Goal: Task Accomplishment & Management: Complete application form

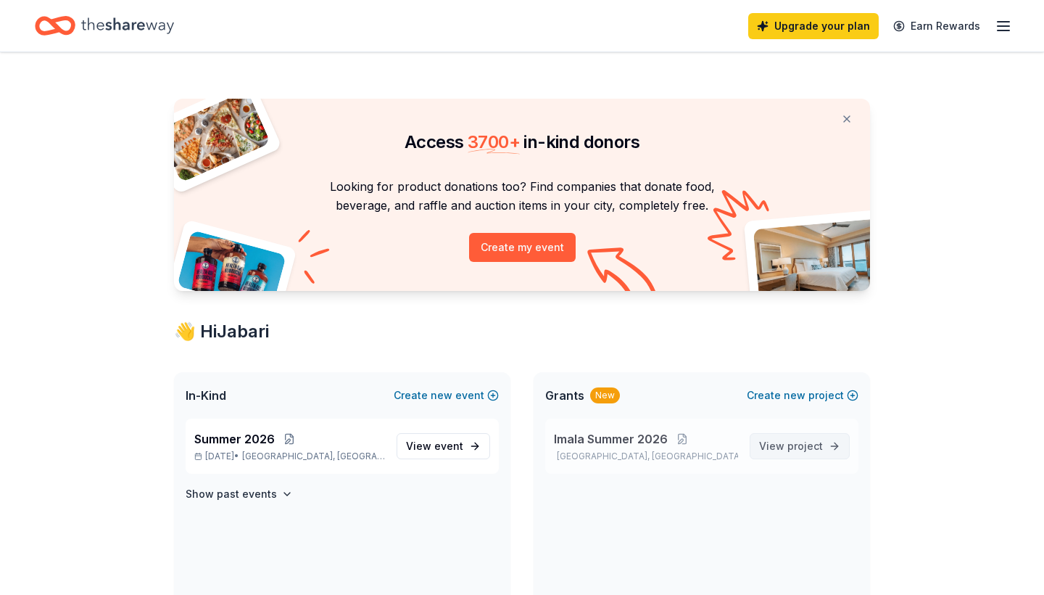
click at [796, 447] on span "project" at bounding box center [805, 445] width 36 height 12
click at [444, 445] on span "event" at bounding box center [448, 445] width 29 height 12
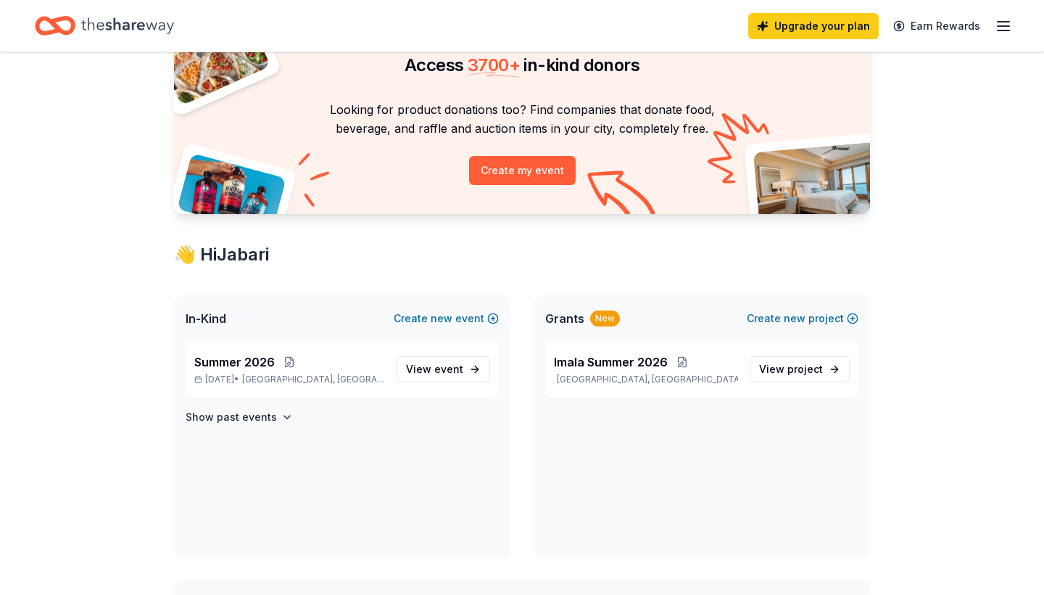
scroll to position [74, 0]
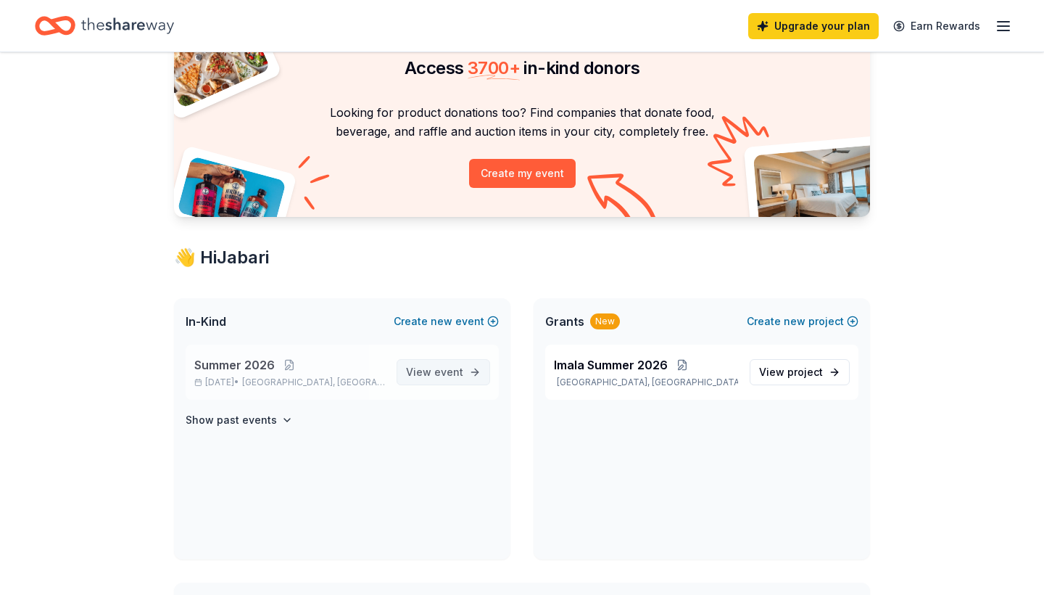
click at [441, 370] on span "event" at bounding box center [448, 371] width 29 height 12
click at [238, 365] on span "Summer 2026" at bounding box center [234, 364] width 80 height 17
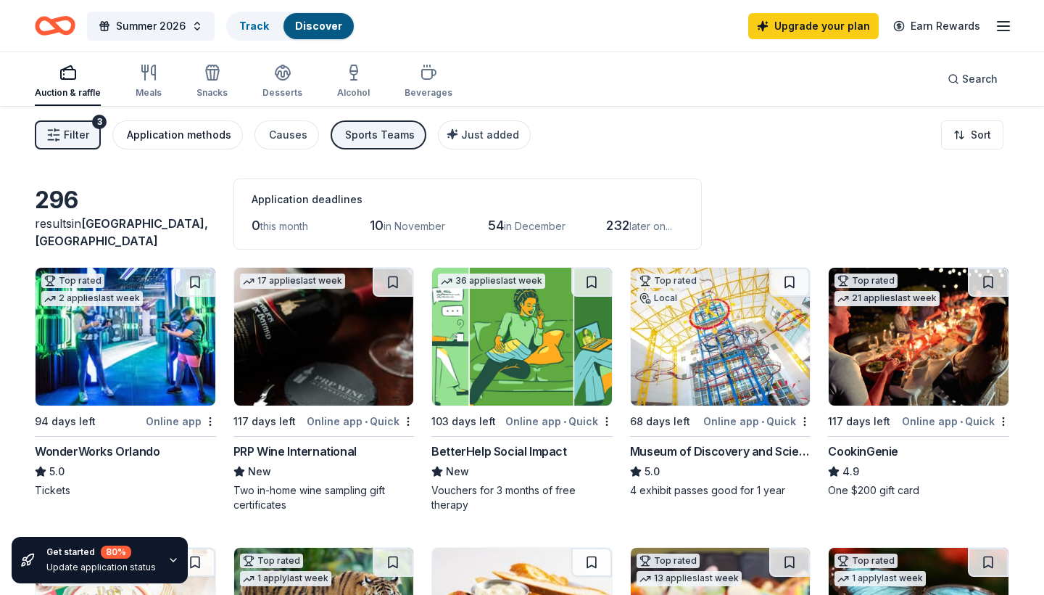
click at [212, 135] on div "Application methods" at bounding box center [179, 134] width 104 height 17
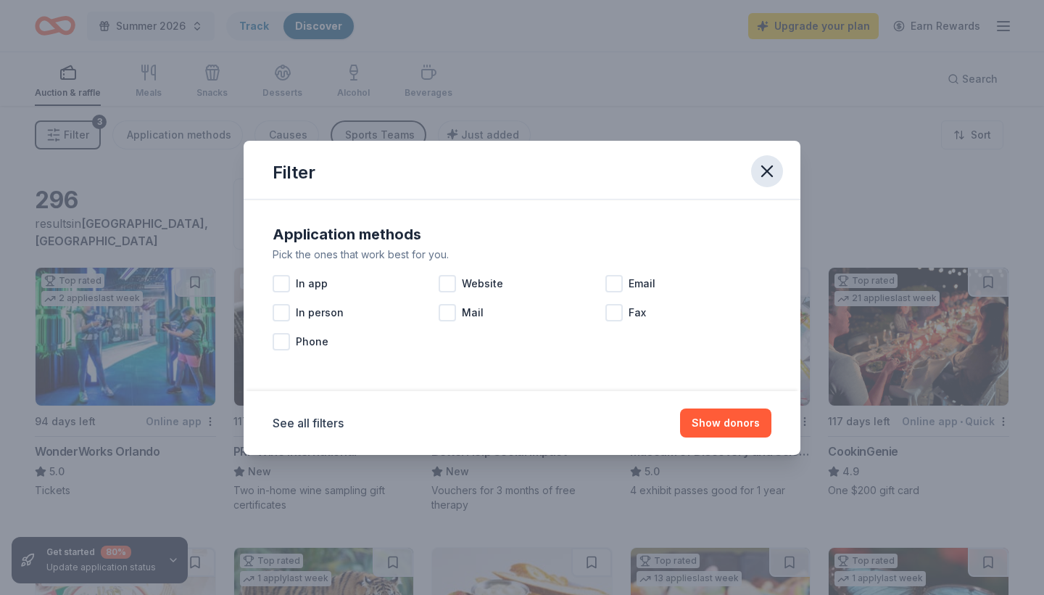
click at [765, 165] on icon "button" at bounding box center [767, 171] width 20 height 20
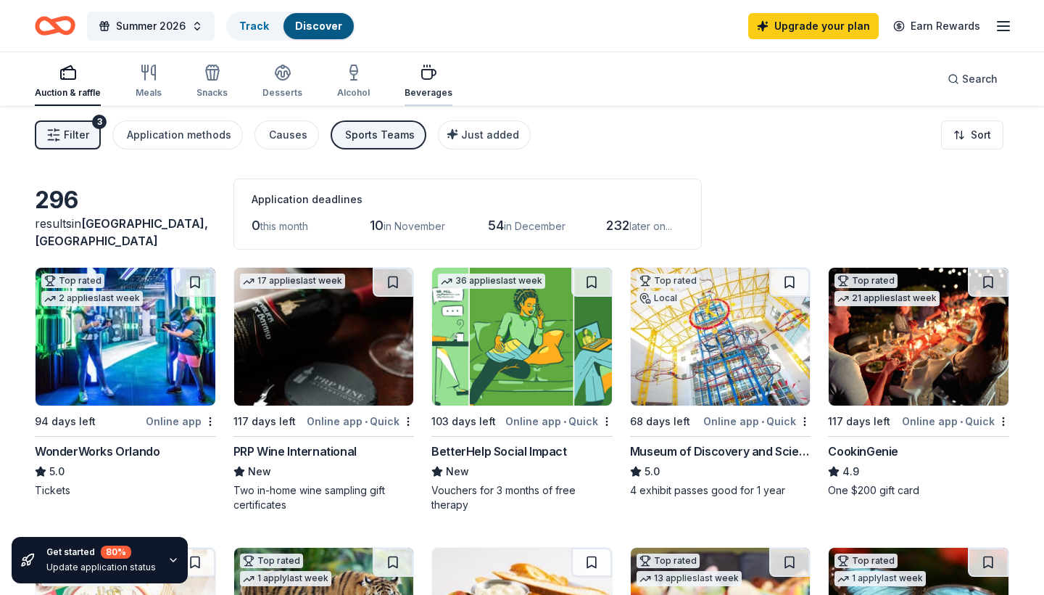
click at [422, 79] on icon "button" at bounding box center [429, 74] width 14 height 9
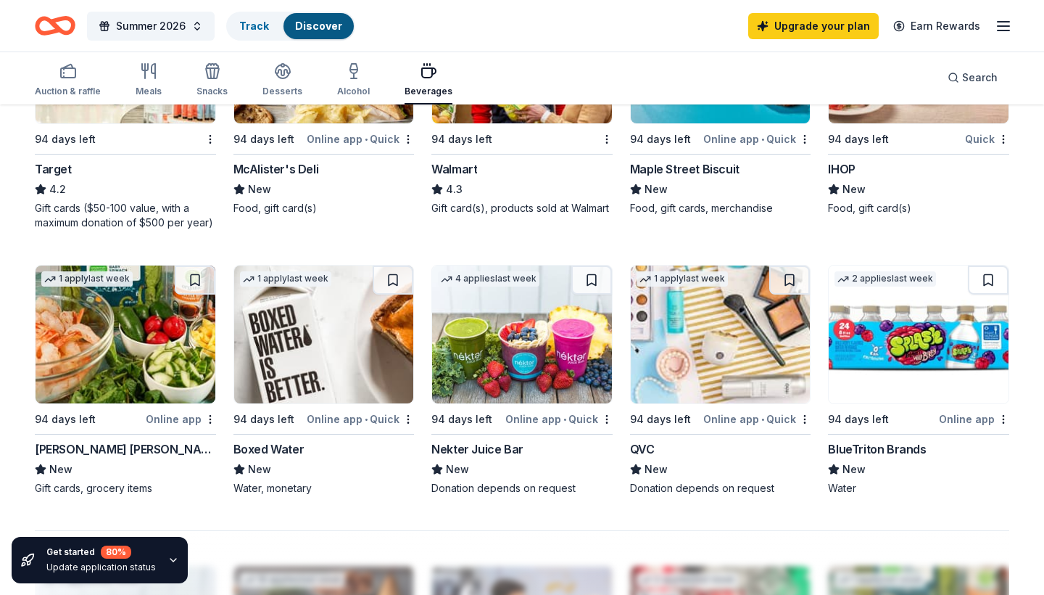
scroll to position [849, 0]
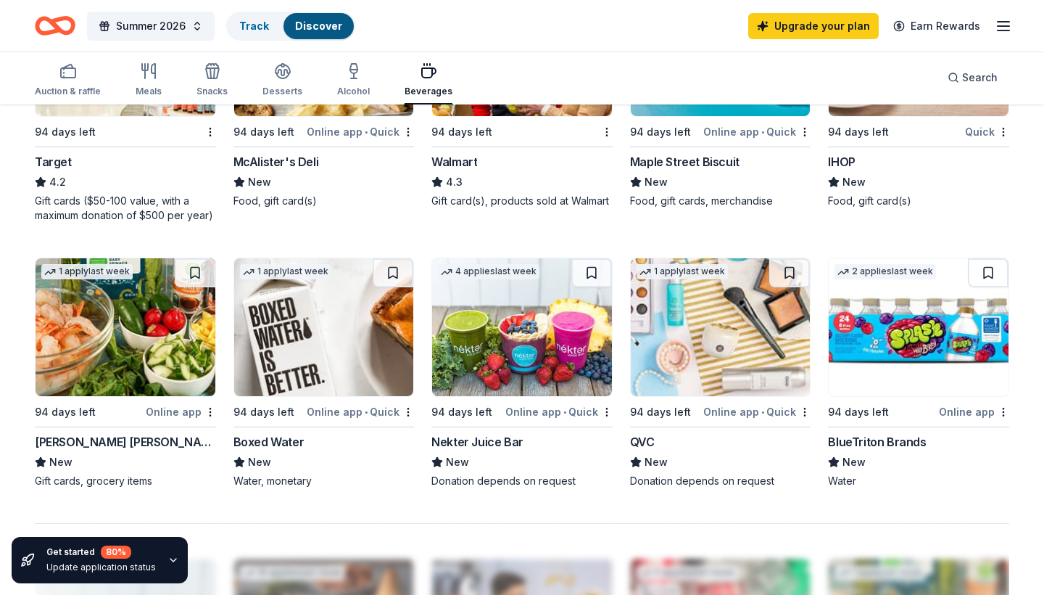
click at [264, 440] on div "Boxed Water" at bounding box center [268, 441] width 71 height 17
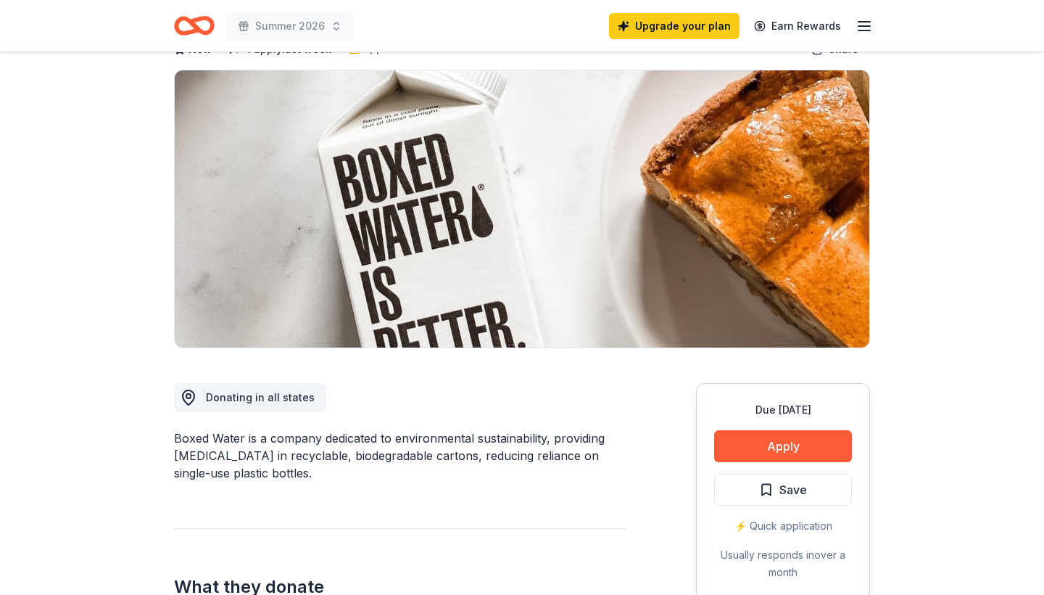
scroll to position [108, 0]
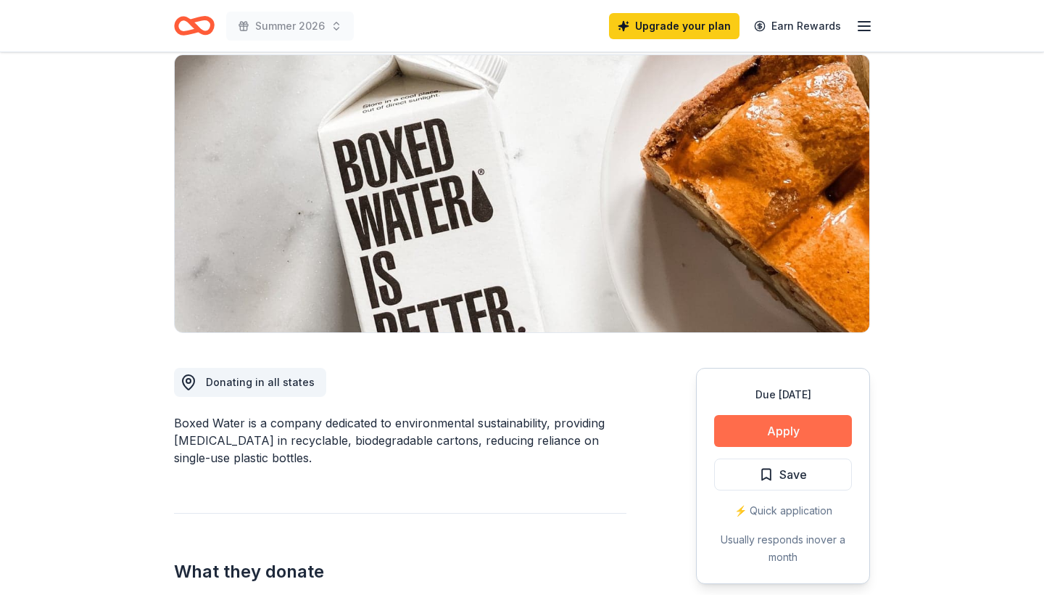
click at [761, 426] on button "Apply" at bounding box center [783, 431] width 138 height 32
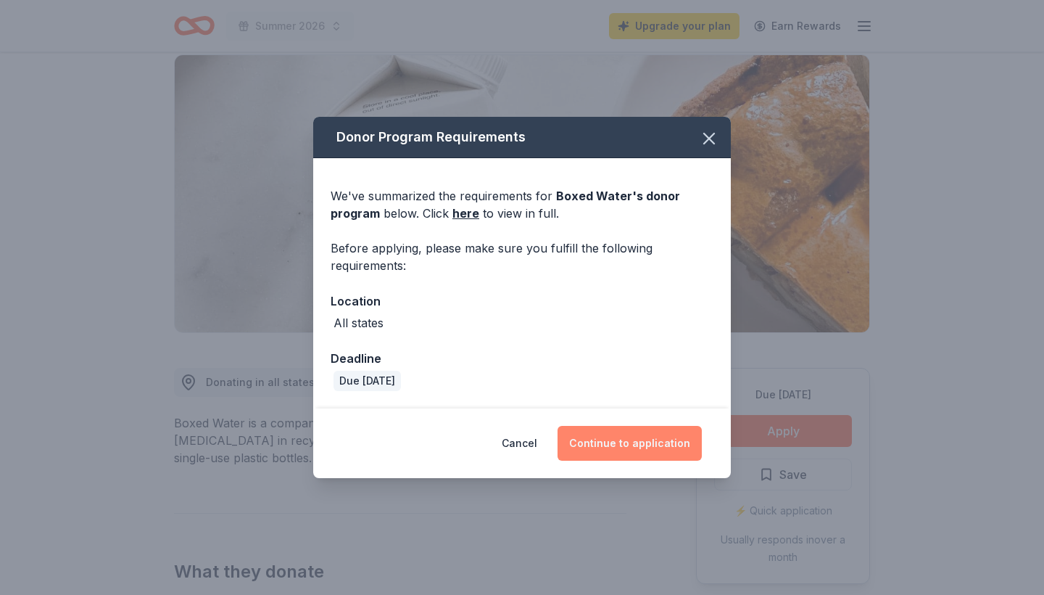
click at [620, 452] on button "Continue to application" at bounding box center [630, 443] width 144 height 35
